Goal: Use online tool/utility: Utilize a website feature to perform a specific function

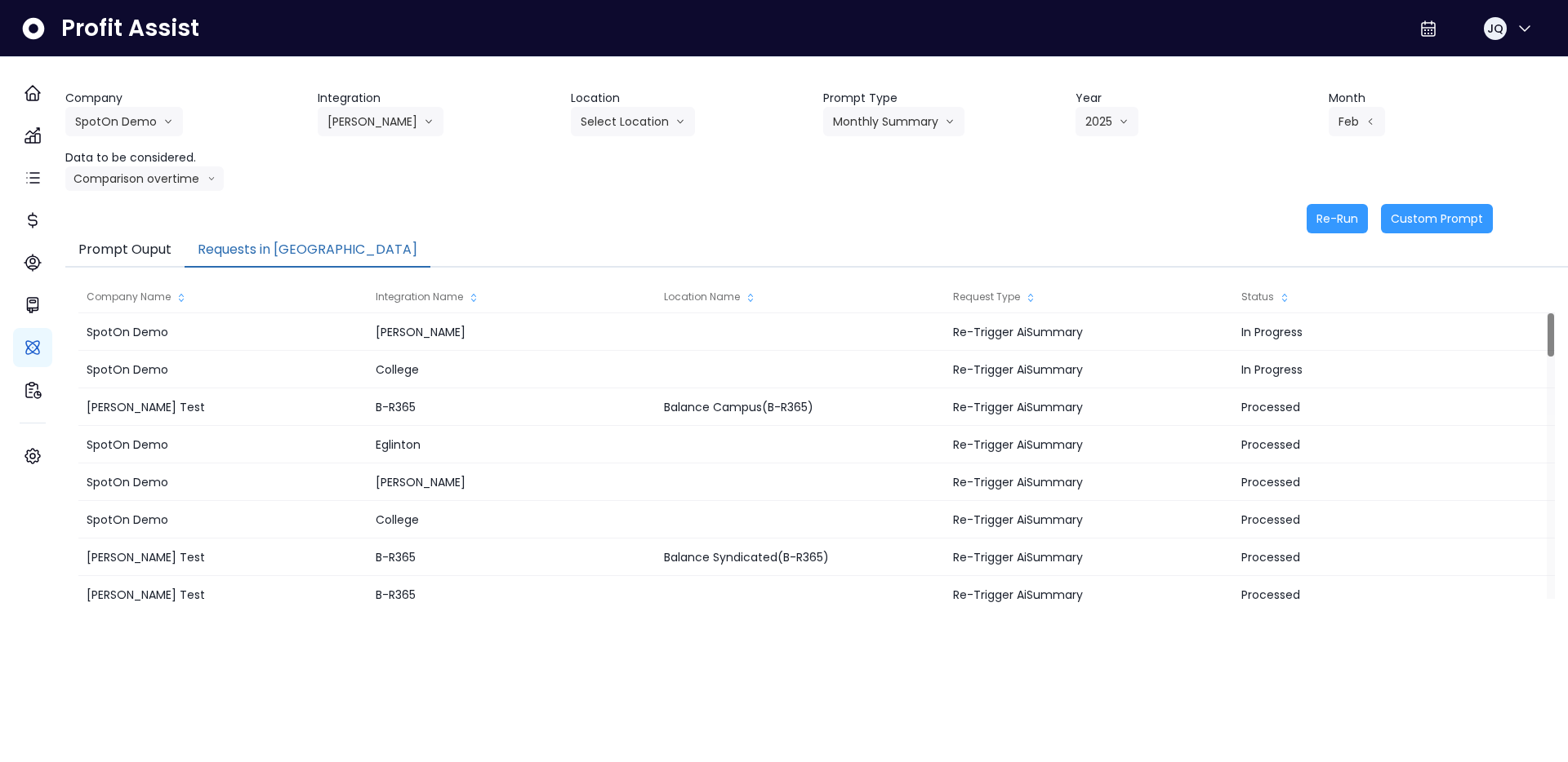
click at [164, 255] on button "Prompt Ouput" at bounding box center [125, 250] width 119 height 34
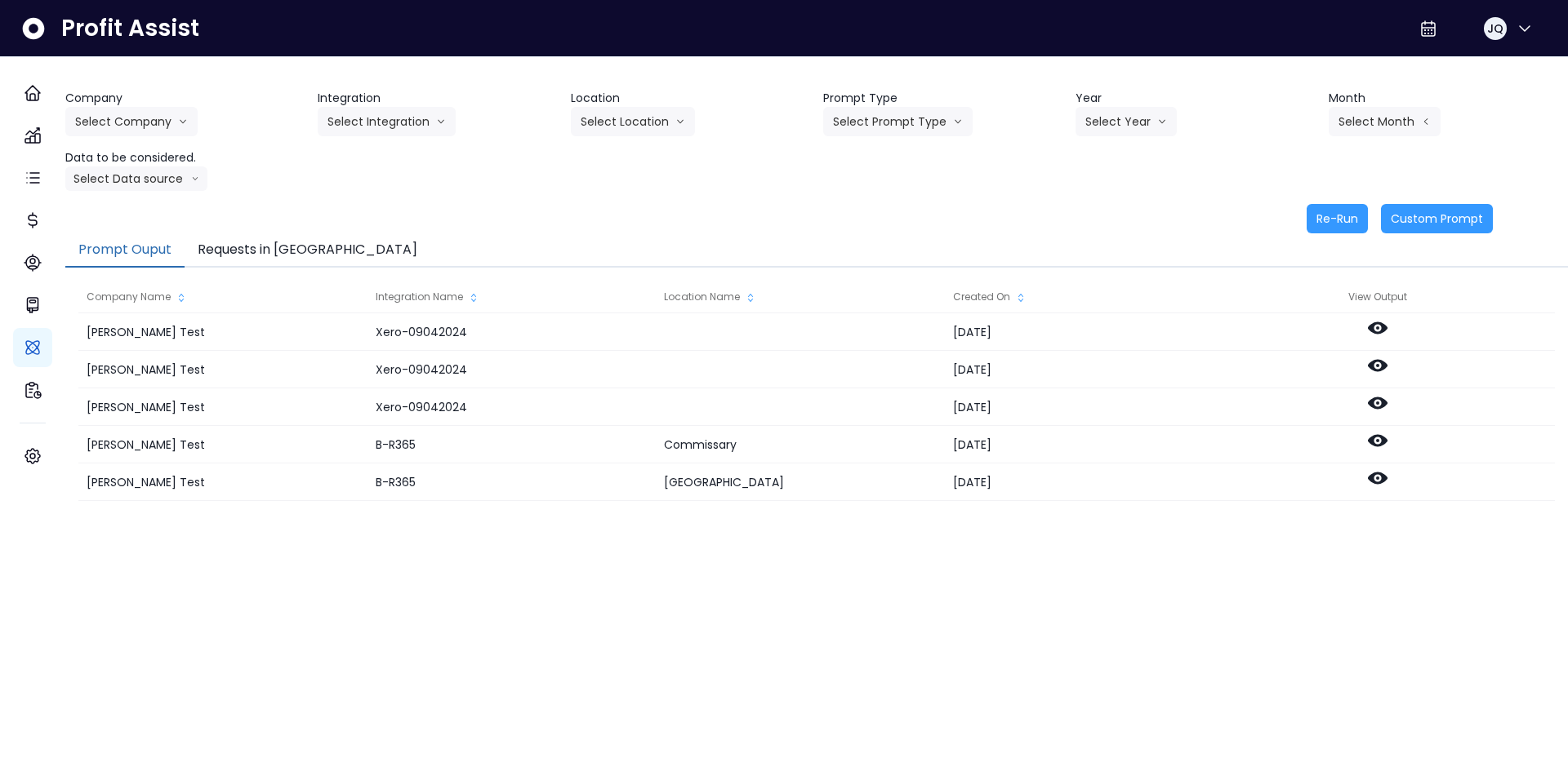
click at [299, 246] on button "Requests in [GEOGRAPHIC_DATA]" at bounding box center [307, 250] width 246 height 34
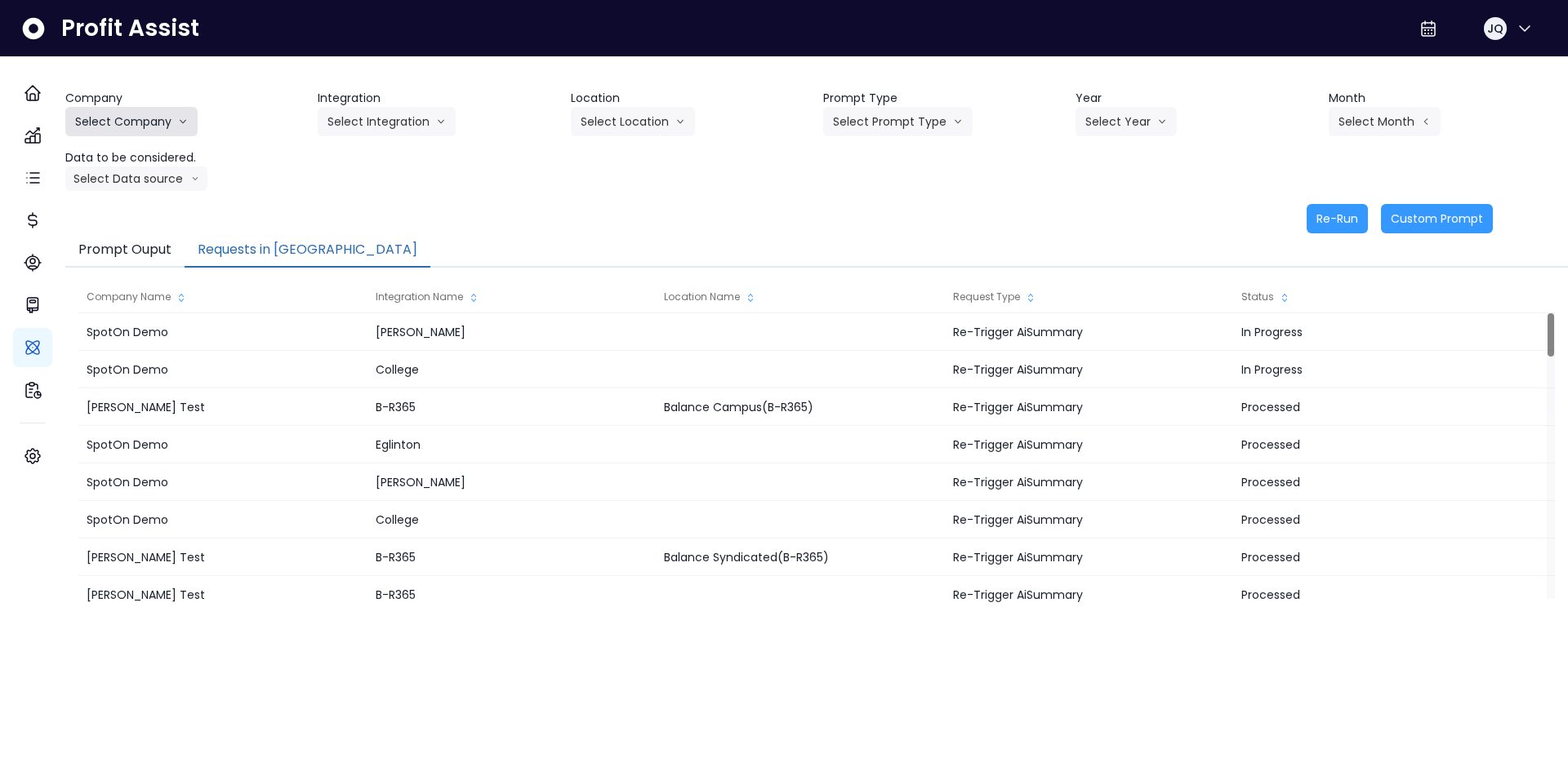
click at [198, 112] on button "Select Company" at bounding box center [131, 121] width 132 height 29
click at [151, 159] on span "[PERSON_NAME] Test" at bounding box center [134, 156] width 117 height 17
click at [415, 133] on button "Select Integration" at bounding box center [387, 121] width 138 height 29
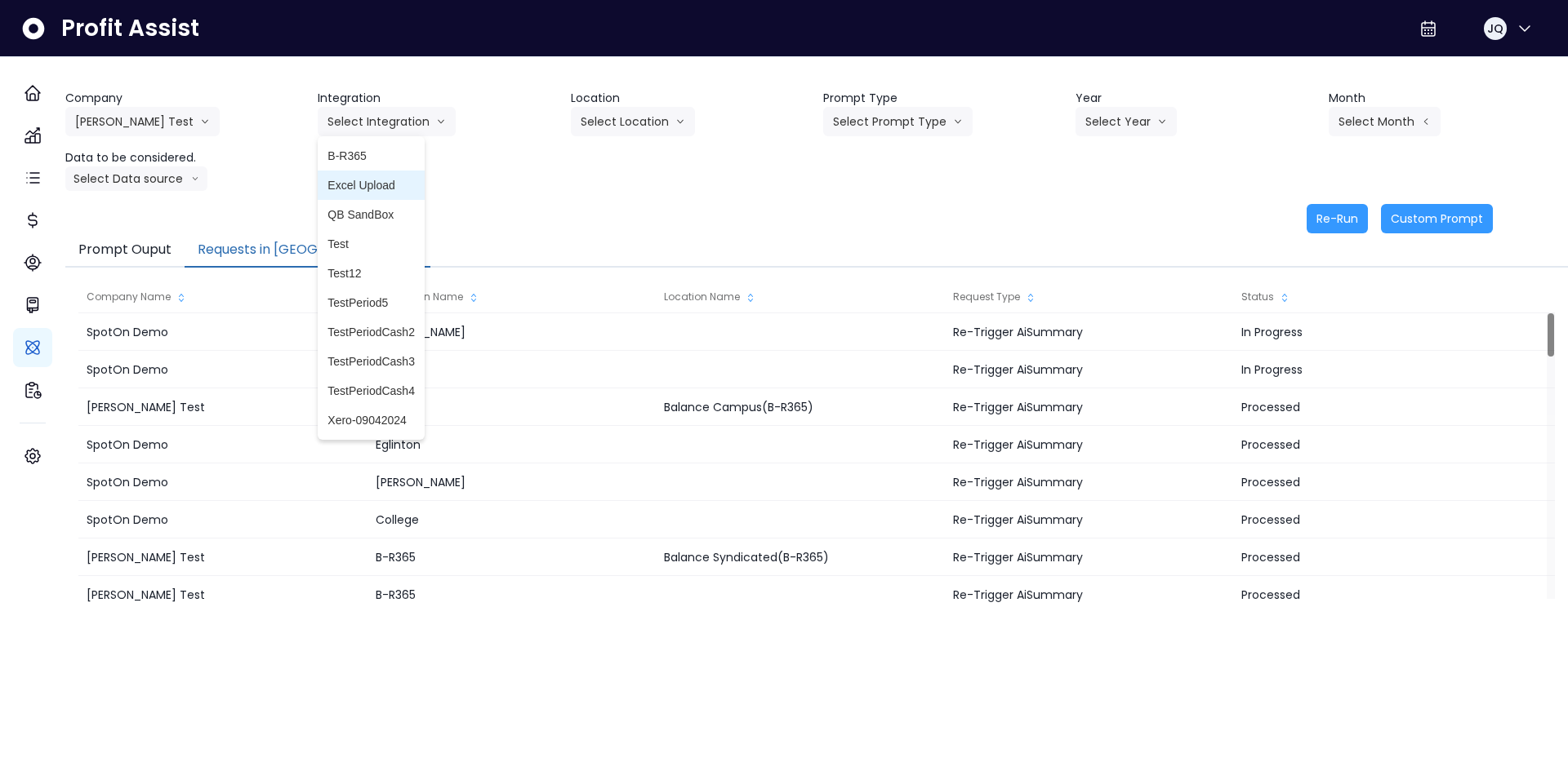
click at [403, 157] on span "B-R365" at bounding box center [371, 156] width 87 height 17
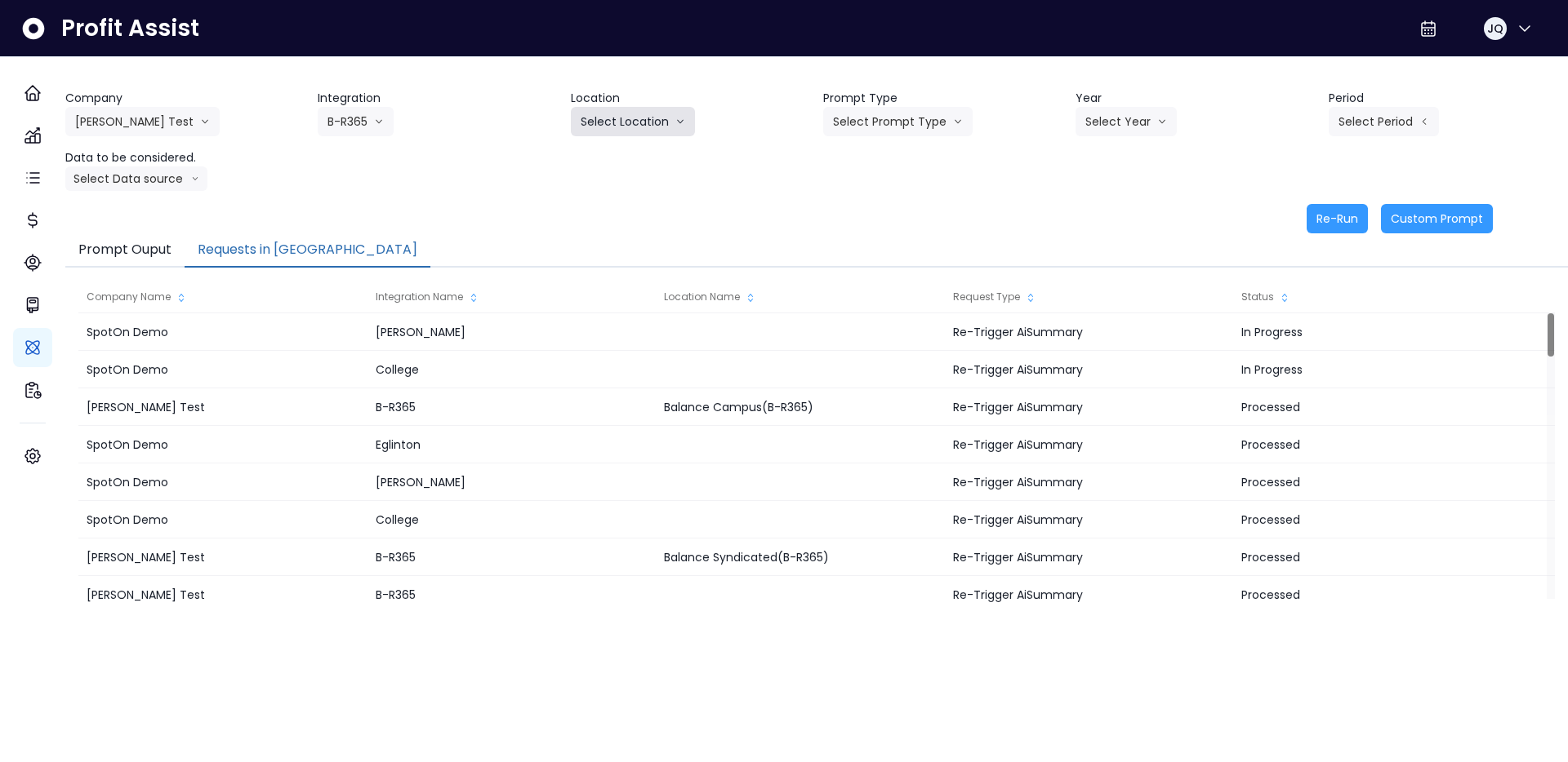
click at [638, 124] on button "Select Location" at bounding box center [632, 121] width 124 height 29
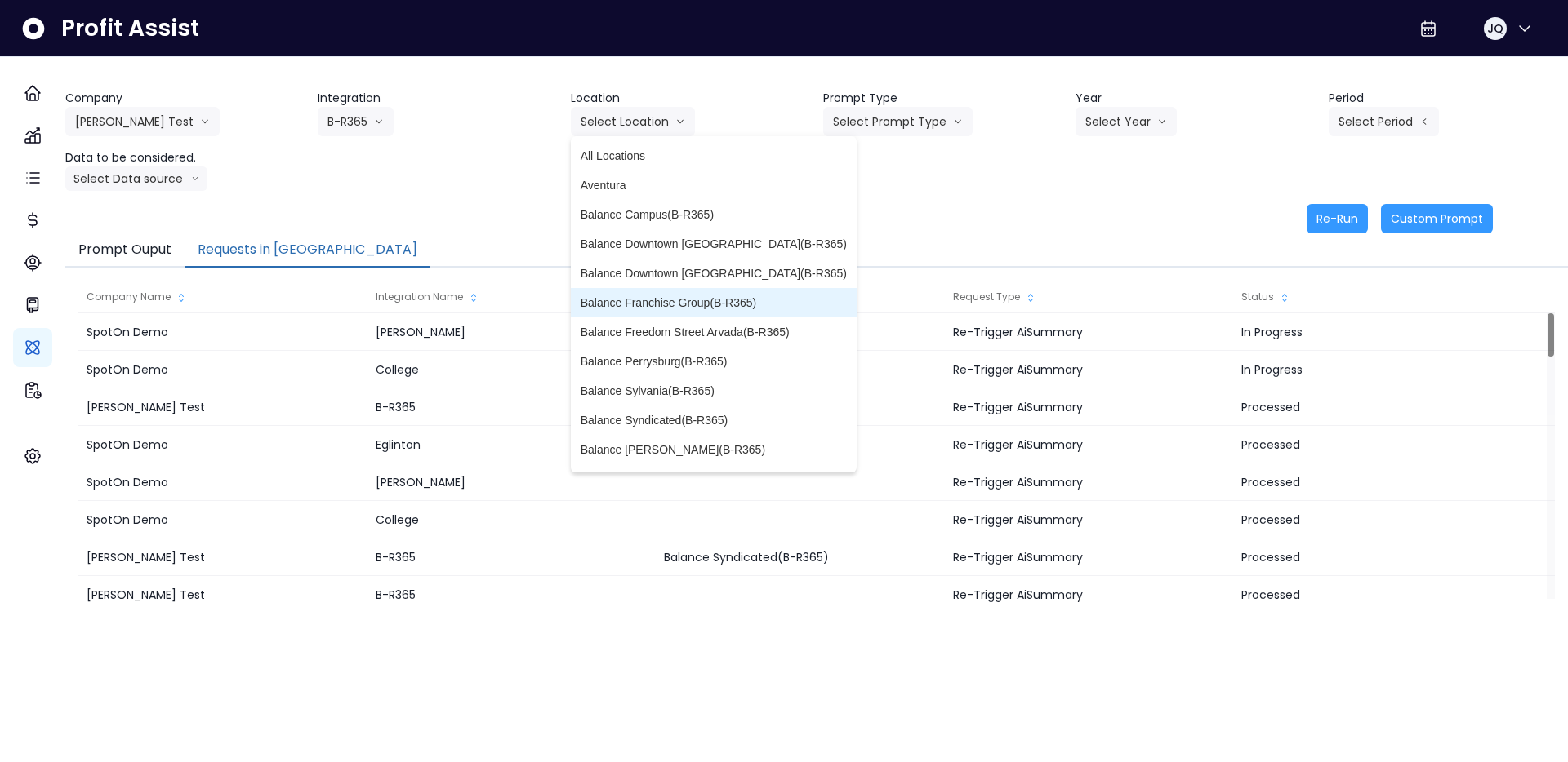
click at [729, 312] on li "Balance Franchise Group(B-R365)" at bounding box center [714, 303] width 286 height 29
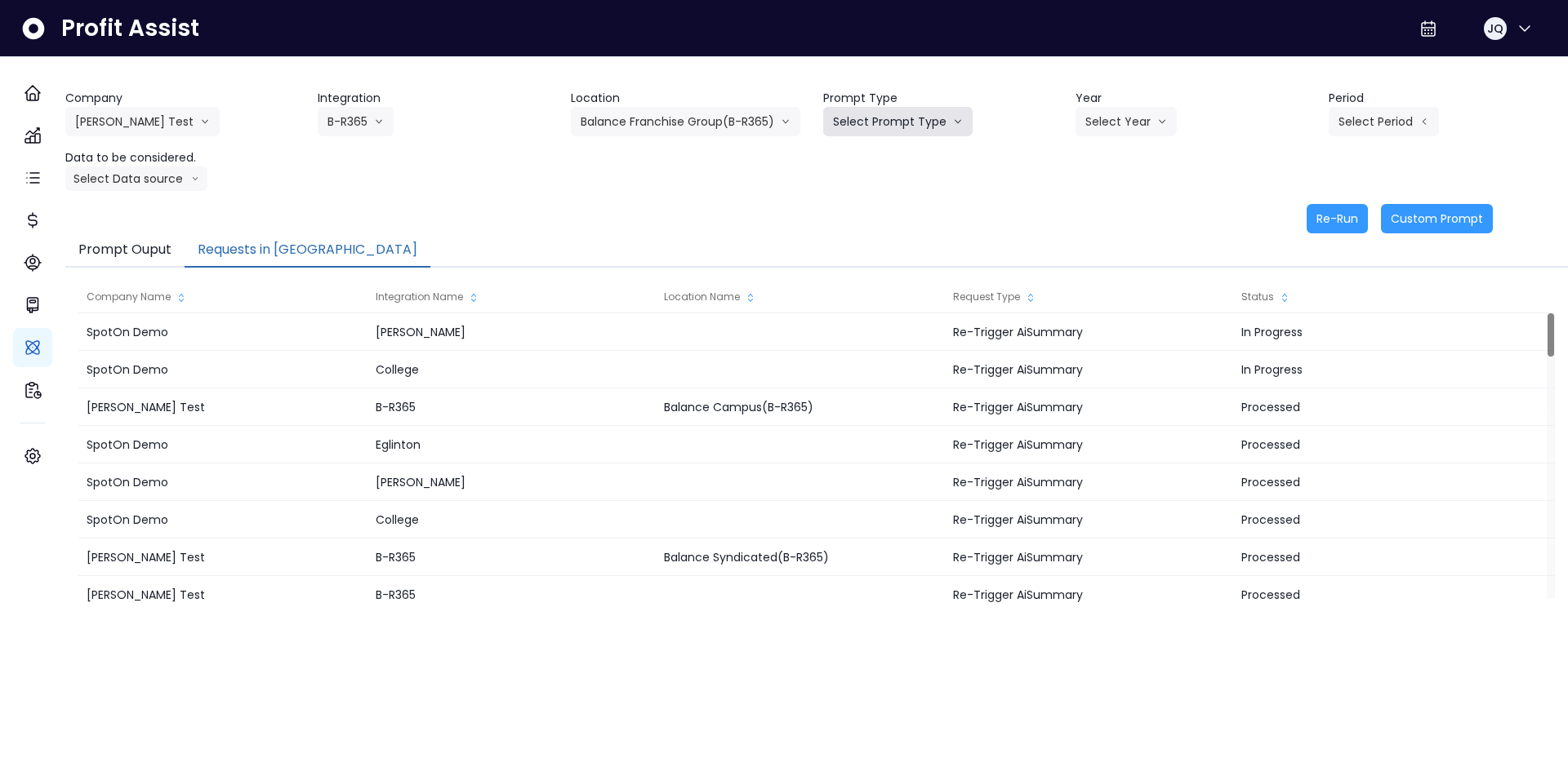
click at [894, 126] on button "Select Prompt Type" at bounding box center [898, 121] width 150 height 29
click at [876, 190] on span "Error Task" at bounding box center [879, 185] width 92 height 17
click at [1112, 114] on button "Select Year" at bounding box center [1126, 121] width 101 height 29
click at [1100, 213] on span "2025" at bounding box center [1098, 214] width 25 height 17
click at [1368, 119] on button "Select Period" at bounding box center [1384, 121] width 111 height 29
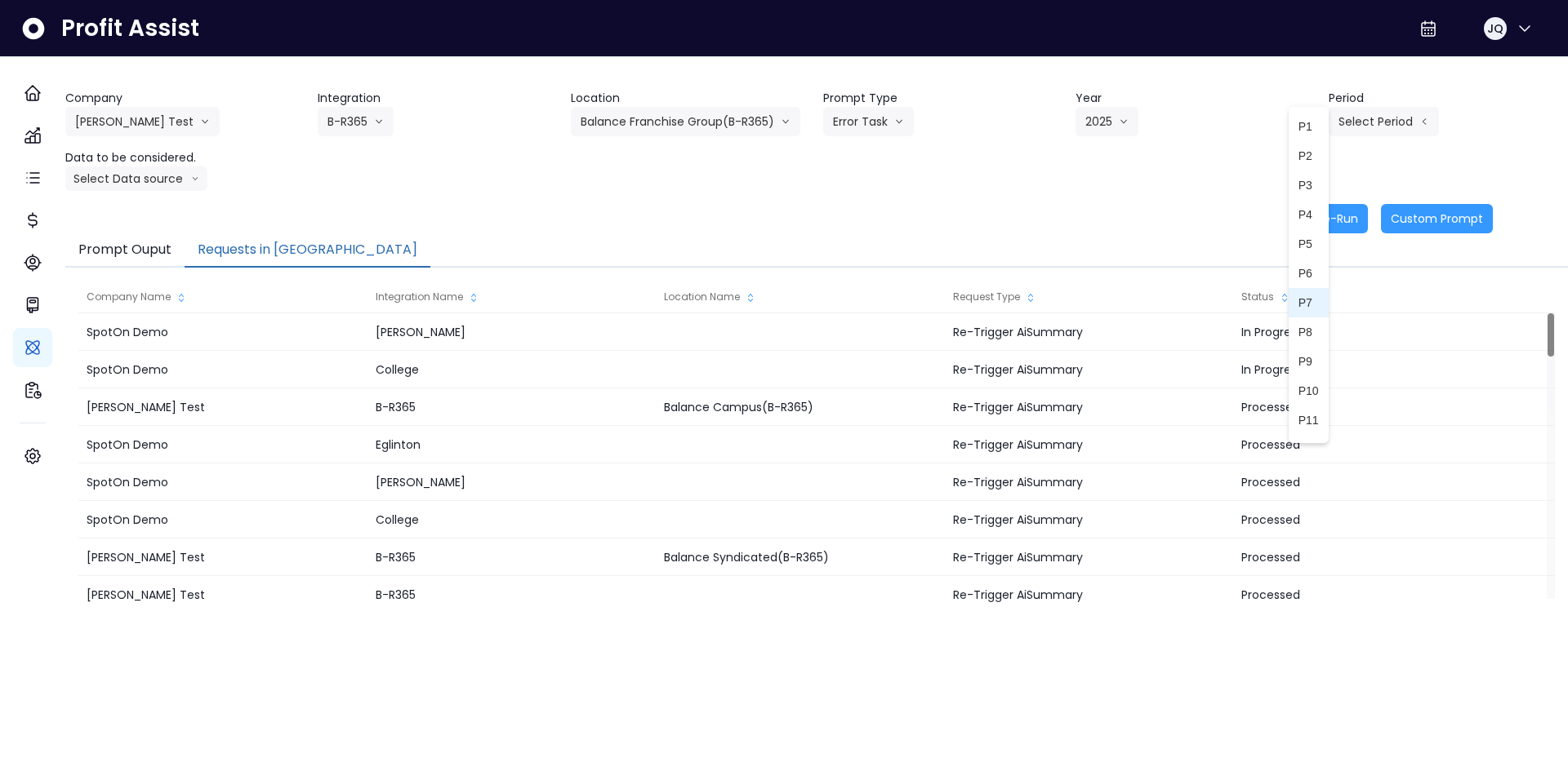
click at [1307, 274] on span "P6" at bounding box center [1309, 273] width 21 height 17
click at [200, 175] on icon "arrow down line" at bounding box center [195, 178] width 8 height 17
click at [174, 204] on span "Comparison overtime" at bounding box center [129, 210] width 109 height 17
click at [1318, 234] on div "Prompt Ouput Requests in Queue" at bounding box center [816, 250] width 1502 height 34
click at [1328, 213] on button "Re-Run" at bounding box center [1337, 219] width 62 height 29
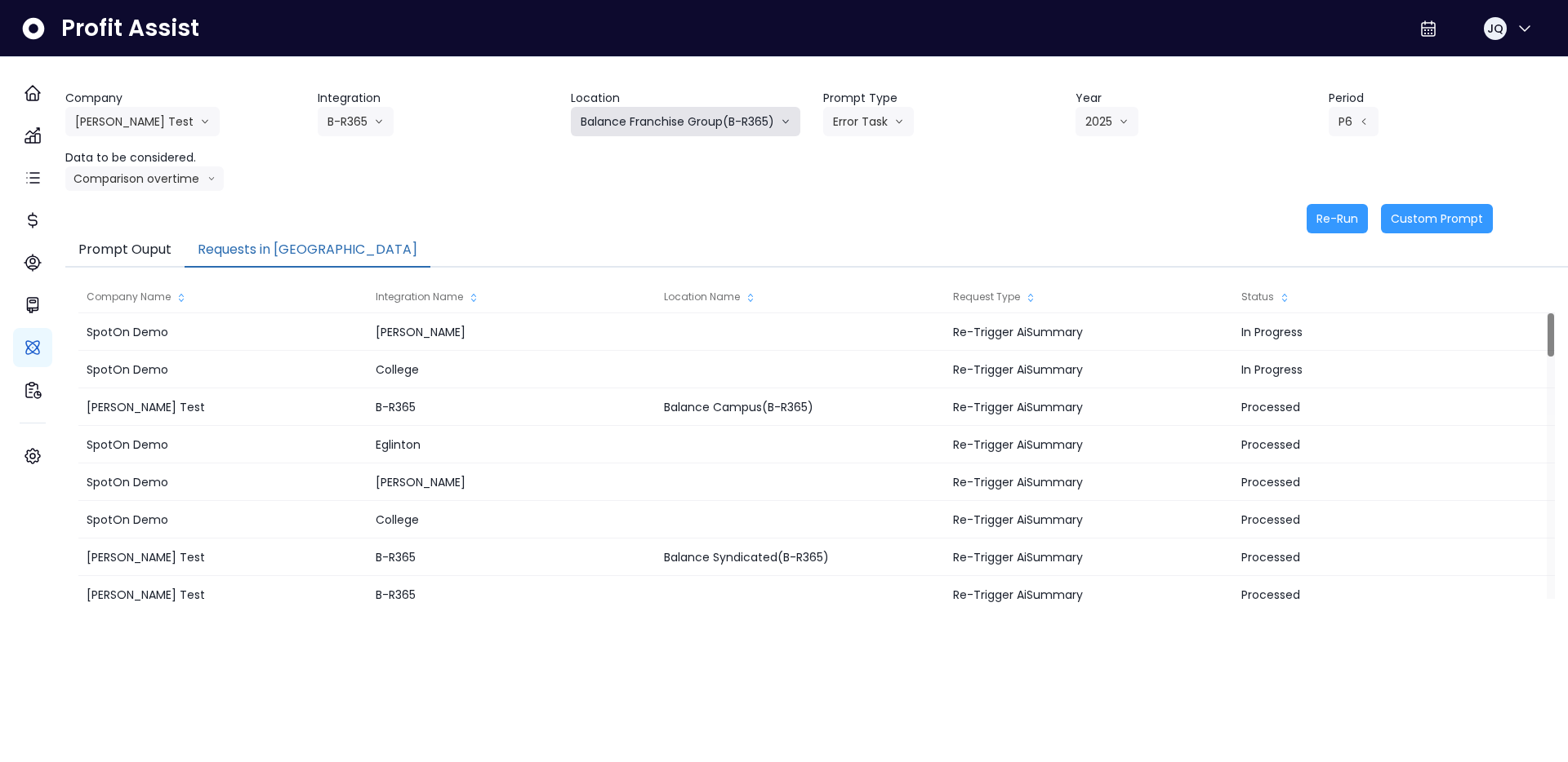
click at [624, 117] on button "Balance Franchise Group(B-R365)" at bounding box center [685, 121] width 229 height 29
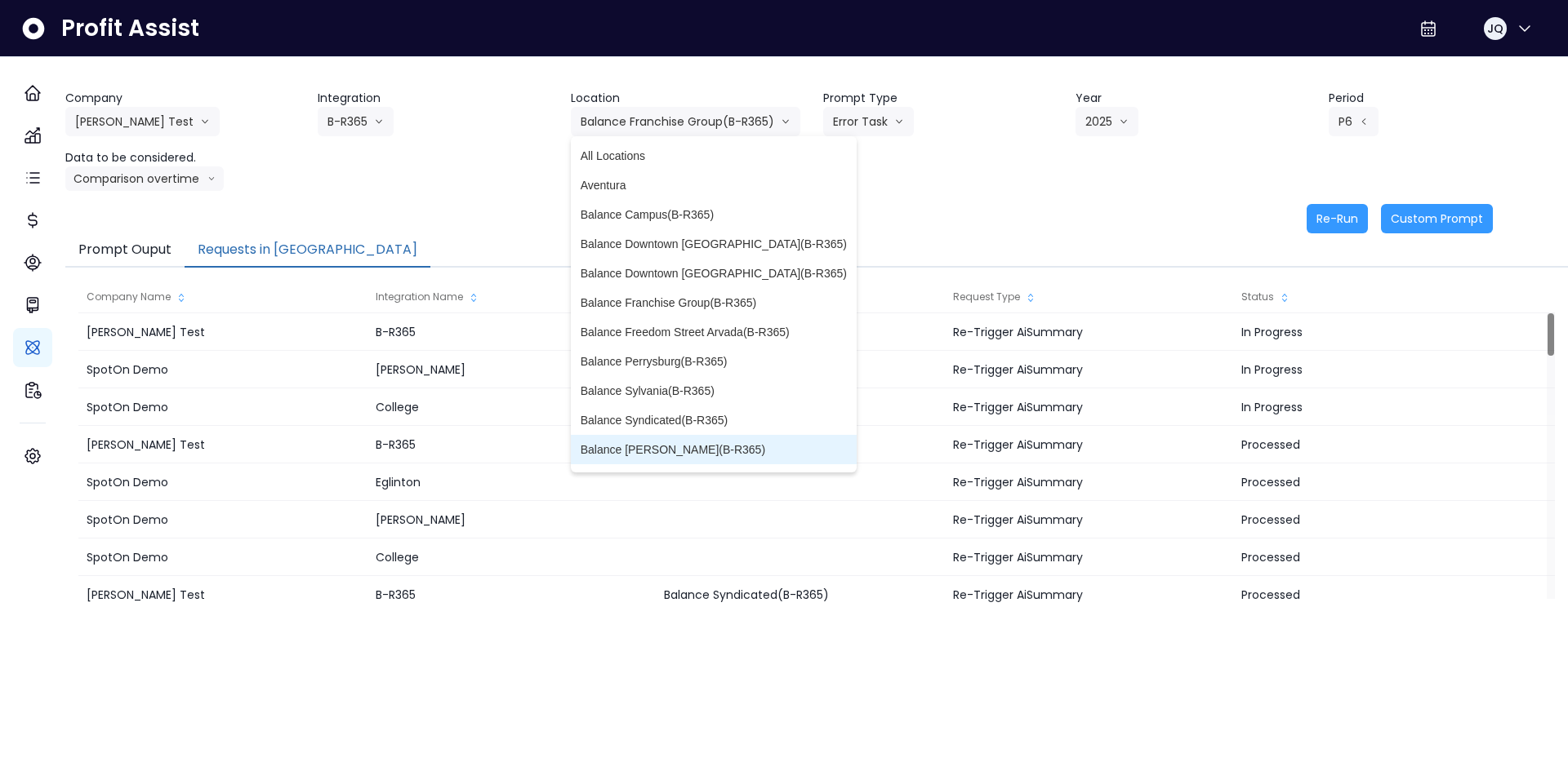
click at [654, 441] on span "Balance Wylie(B-R365)" at bounding box center [714, 449] width 266 height 17
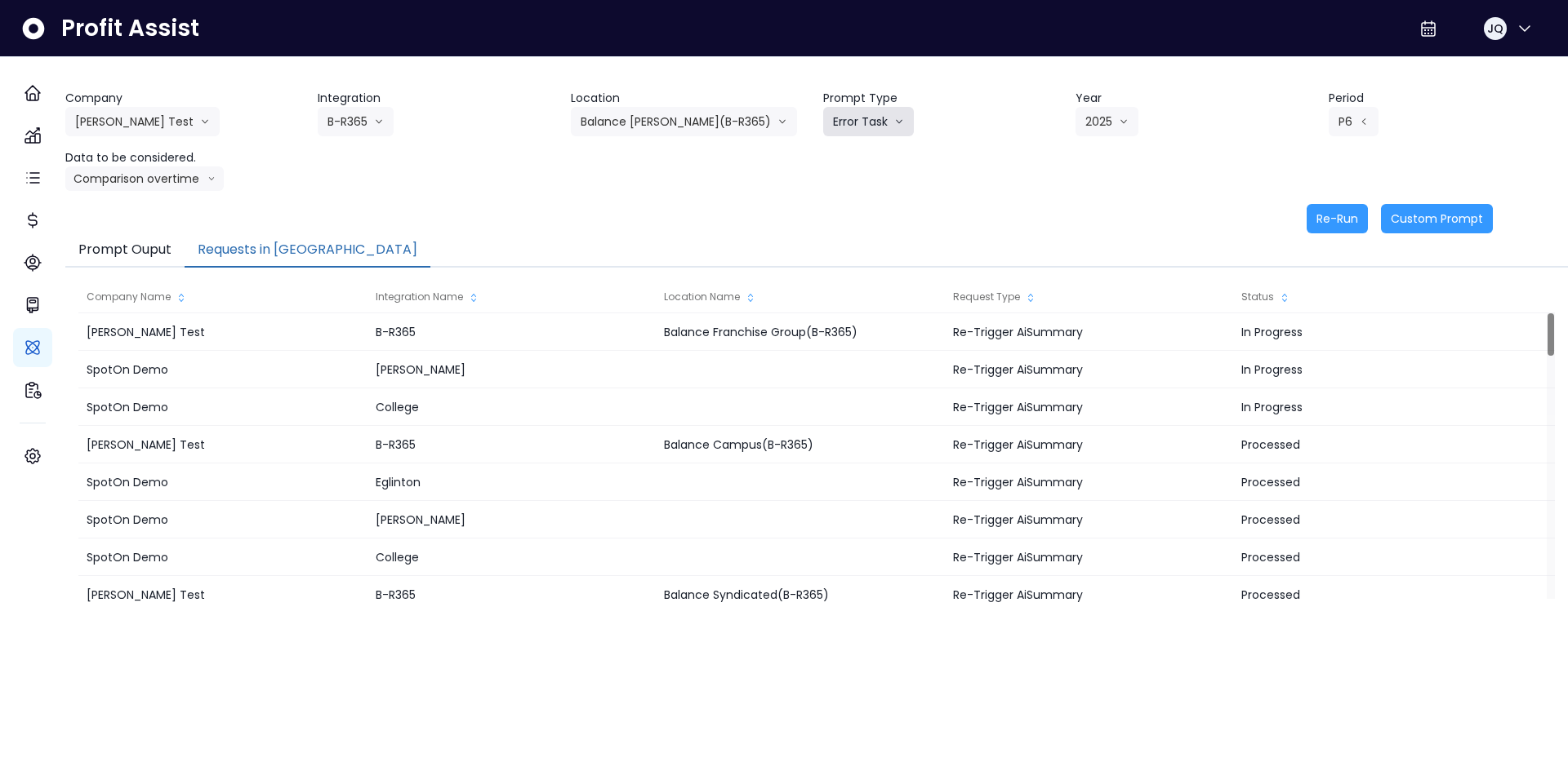
click at [885, 120] on button "Error Task" at bounding box center [868, 121] width 91 height 29
click at [899, 178] on span "Error Task" at bounding box center [879, 185] width 92 height 17
click at [1359, 113] on icon "arrow left line" at bounding box center [1363, 121] width 10 height 17
click at [1079, 209] on div "Re-Run Custom Prompt" at bounding box center [779, 219] width 1427 height 29
click at [1334, 217] on button "Re-Run" at bounding box center [1337, 219] width 62 height 29
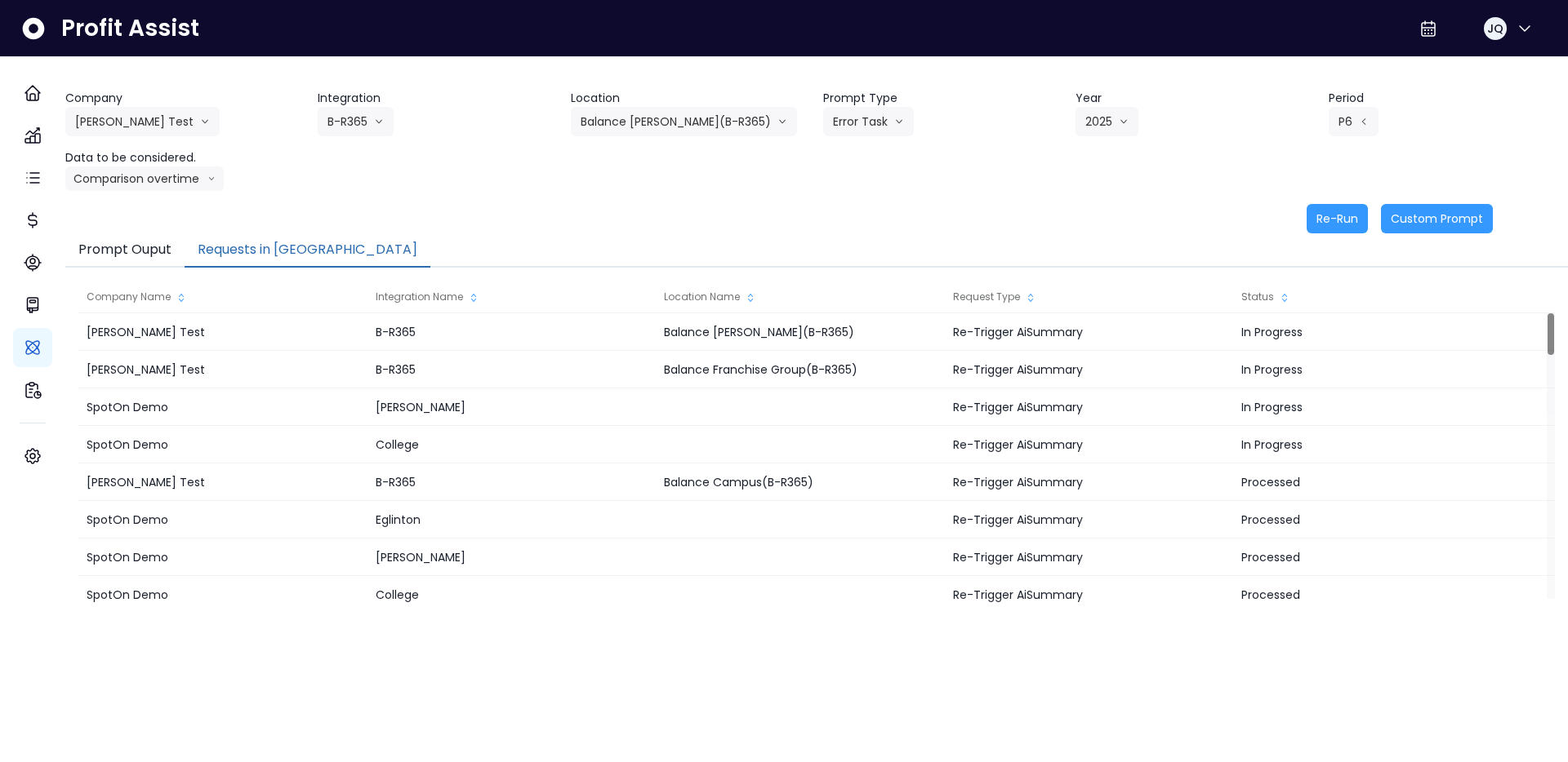
click at [1008, 176] on div "Company Hardik Test Hardik Test koras Bakery SpotOn Demo TestLOCATION Integrati…" at bounding box center [816, 140] width 1502 height 101
click at [143, 120] on button "[PERSON_NAME] Test" at bounding box center [143, 121] width 155 height 29
click at [777, 115] on icon "arrow down line" at bounding box center [782, 121] width 10 height 17
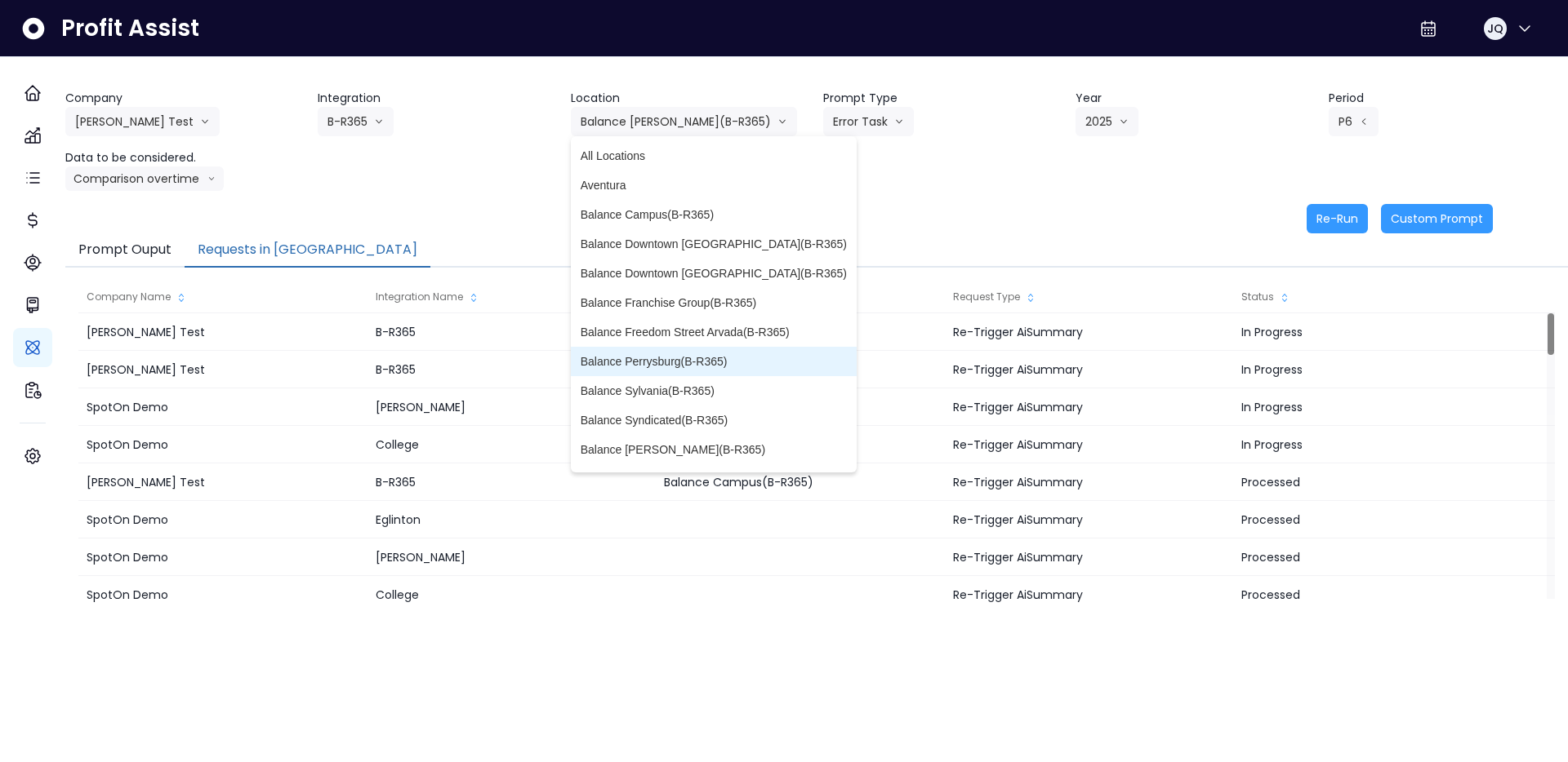
click at [717, 366] on span "Balance Perrysburg(B-R365)" at bounding box center [714, 361] width 266 height 17
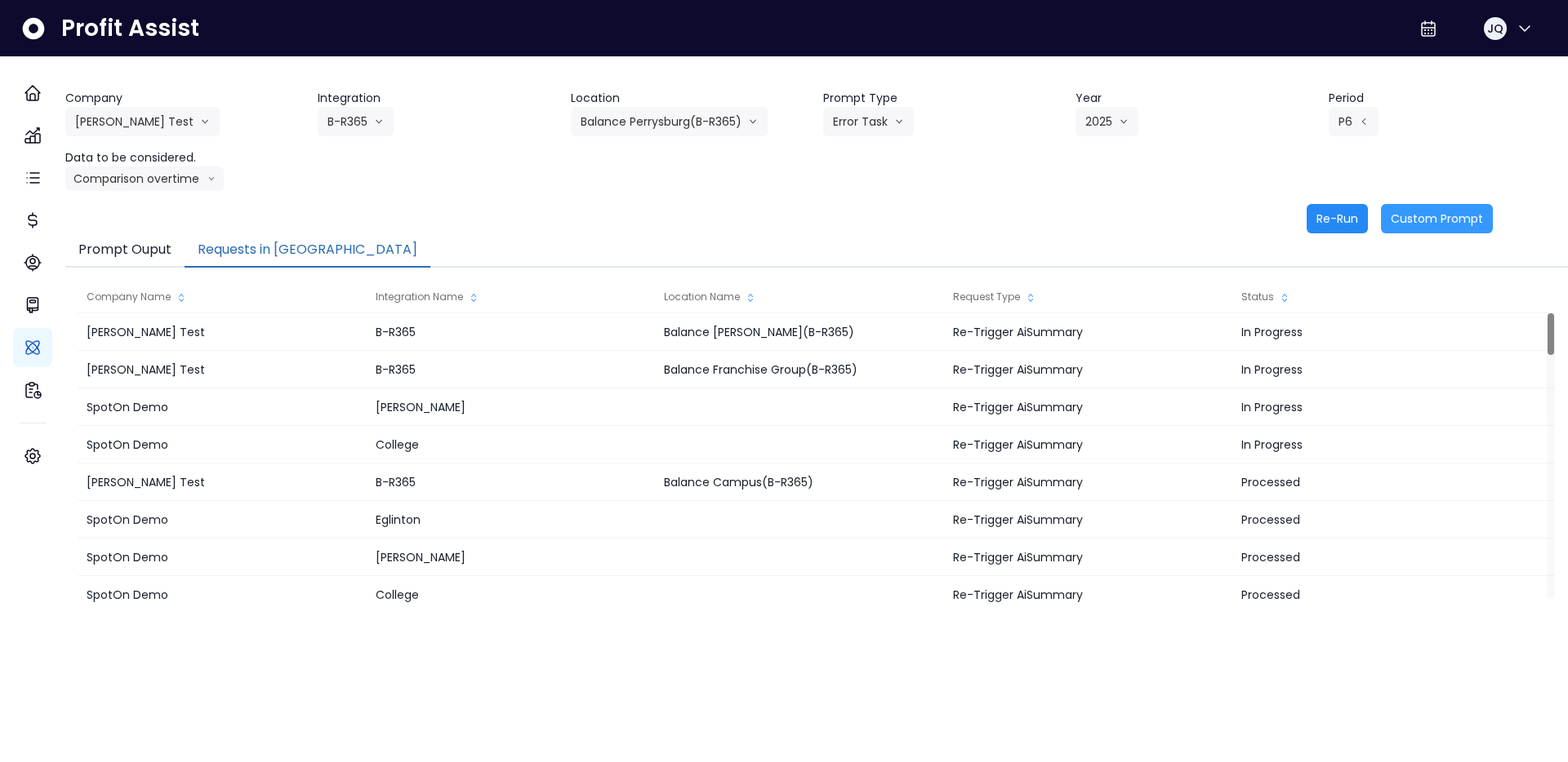
click at [1334, 213] on button "Re-Run" at bounding box center [1337, 219] width 62 height 29
click at [1135, 190] on div "Company Hardik Test Hardik Test koras Bakery SpotOn Demo TestLOCATION Integrati…" at bounding box center [816, 140] width 1502 height 101
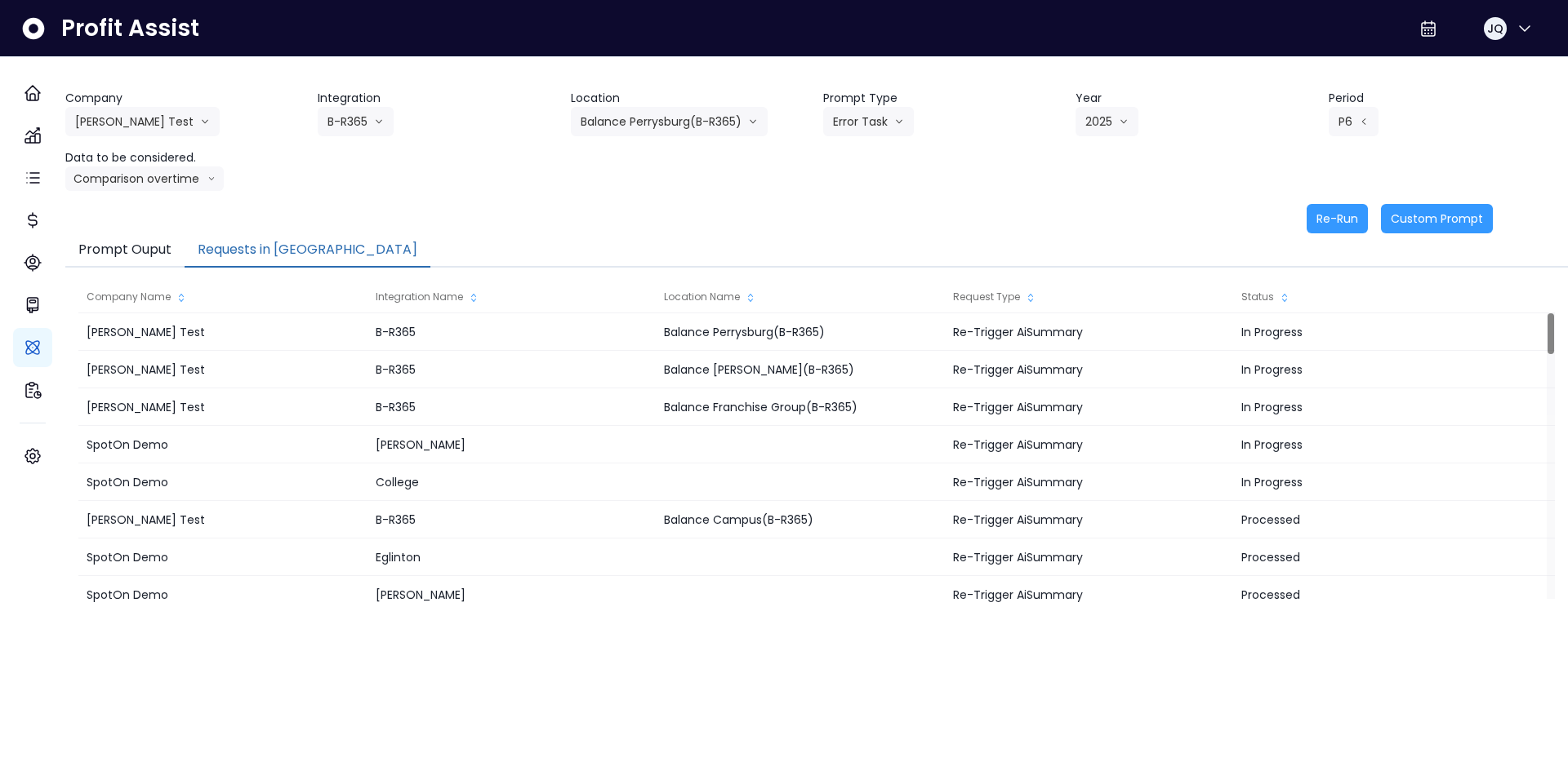
click at [1135, 190] on div "Company Hardik Test Hardik Test koras Bakery SpotOn Demo TestLOCATION Integrati…" at bounding box center [816, 140] width 1502 height 101
